Goal: Task Accomplishment & Management: Use online tool/utility

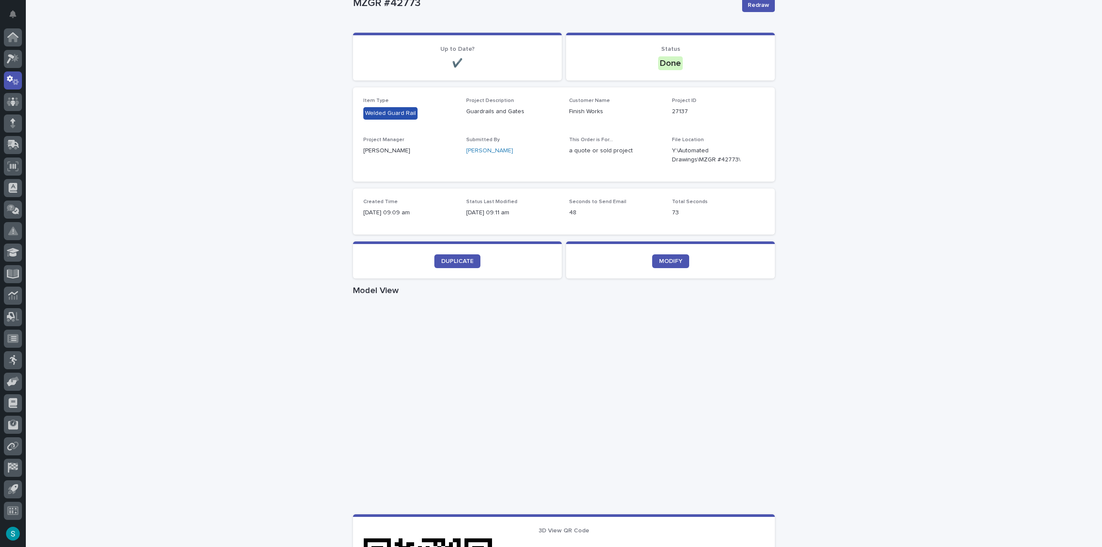
scroll to position [86, 0]
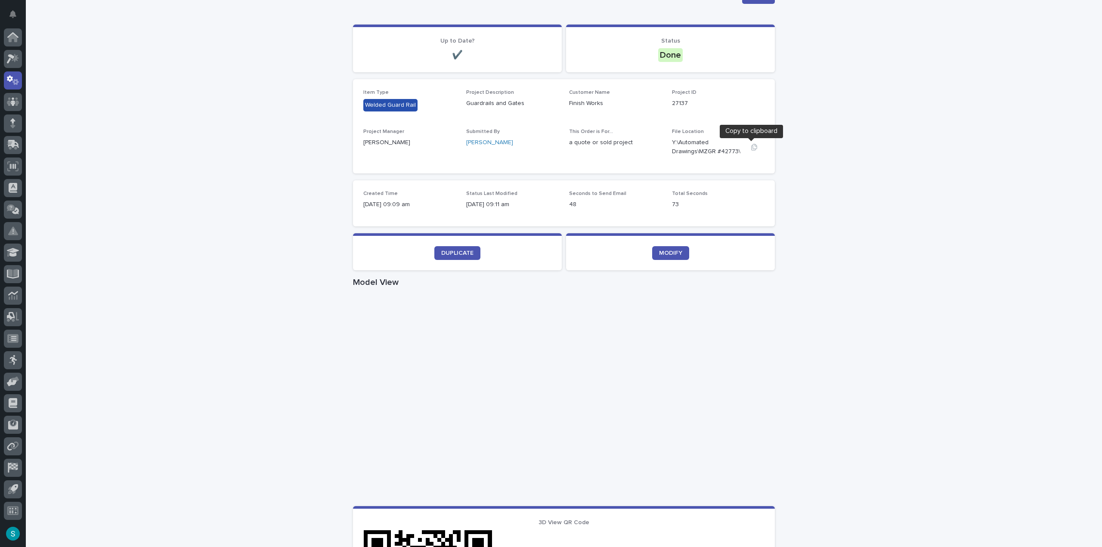
click at [752, 147] on icon "button" at bounding box center [754, 147] width 7 height 7
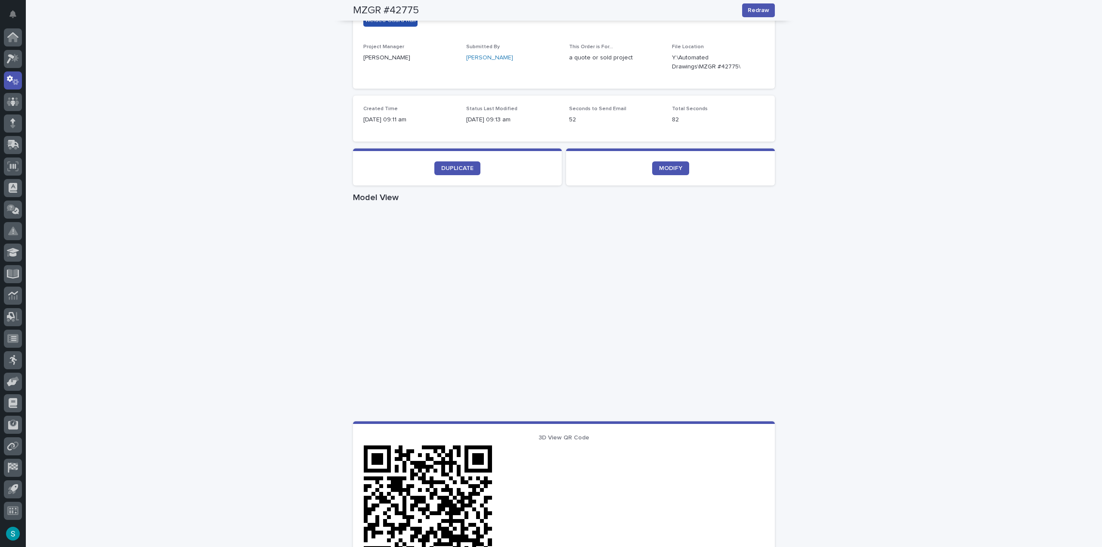
scroll to position [172, 0]
click at [751, 60] on icon "button" at bounding box center [754, 61] width 6 height 6
click at [258, 269] on div "Loading... Saving… Loading... Saving… MZGR #42775 Redraw MZGR #42775 Redraw Sor…" at bounding box center [564, 326] width 1076 height 900
